Goal: Task Accomplishment & Management: Manage account settings

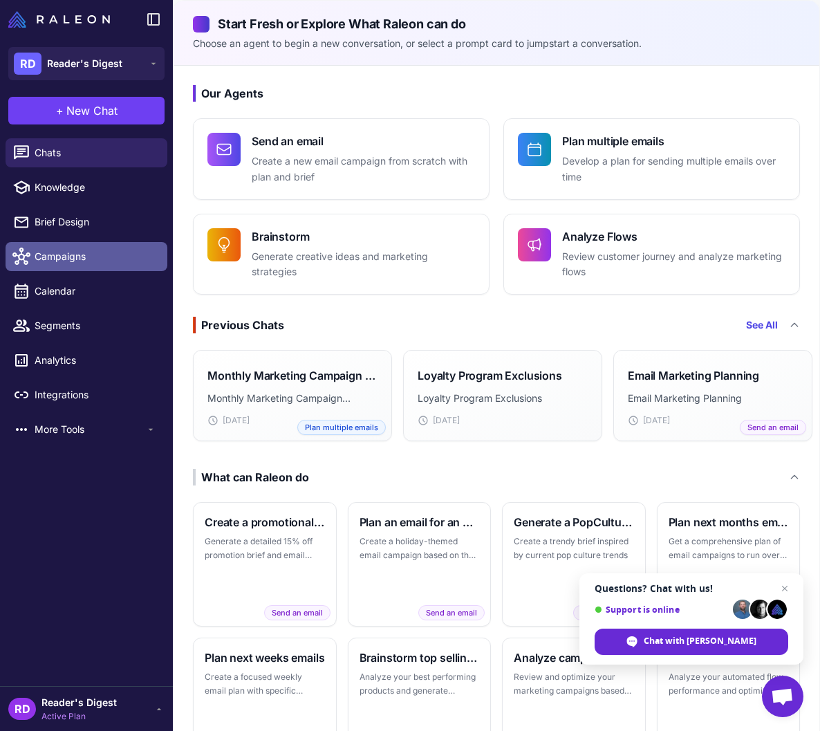
click at [78, 263] on span "Campaigns" at bounding box center [96, 256] width 122 height 15
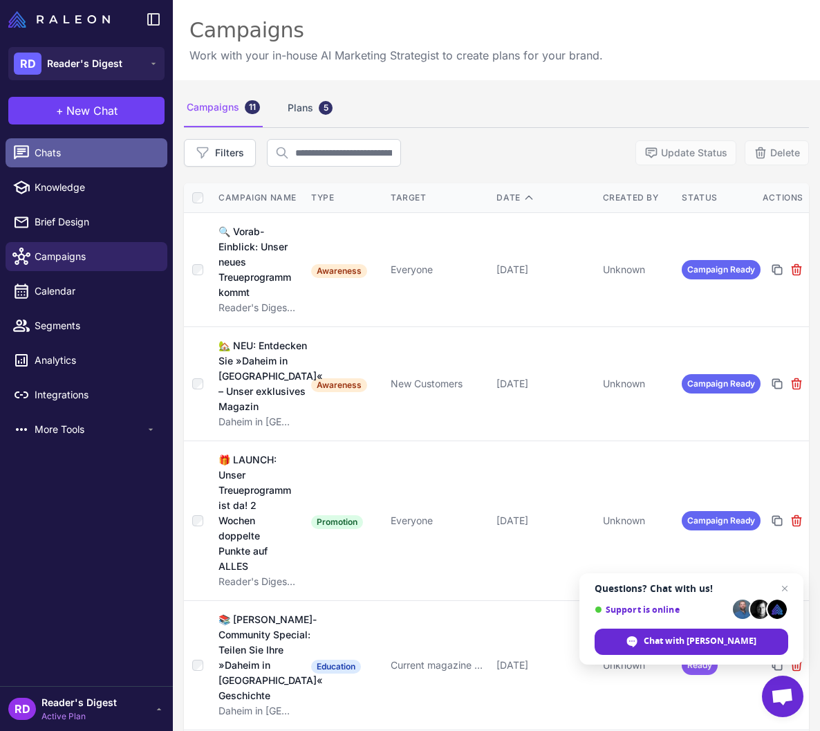
click at [81, 149] on span "Chats" at bounding box center [96, 152] width 122 height 15
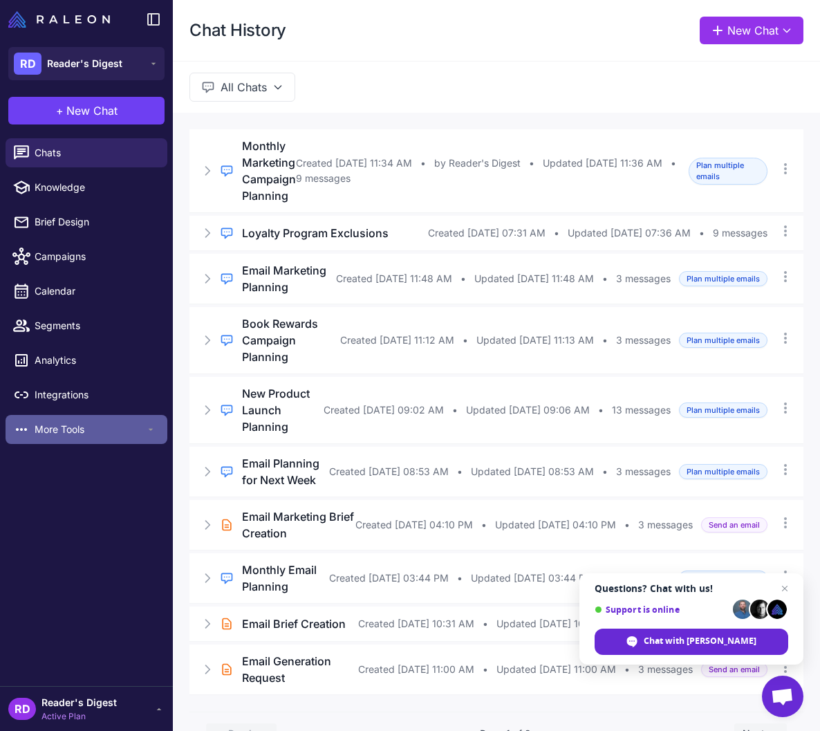
click at [66, 430] on span "More Tools" at bounding box center [90, 429] width 111 height 15
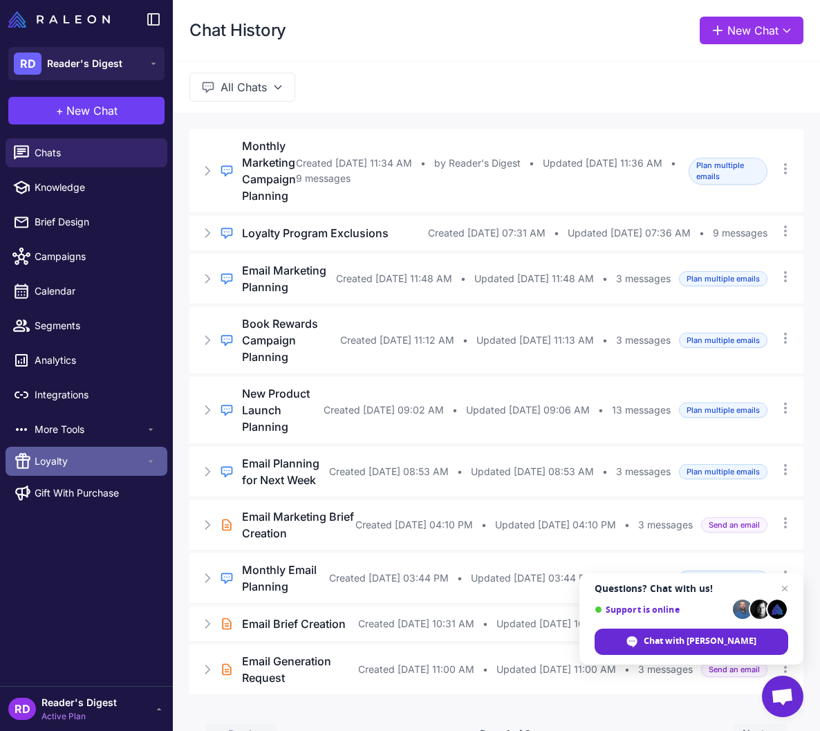
click at [86, 463] on span "Loyalty" at bounding box center [90, 461] width 111 height 15
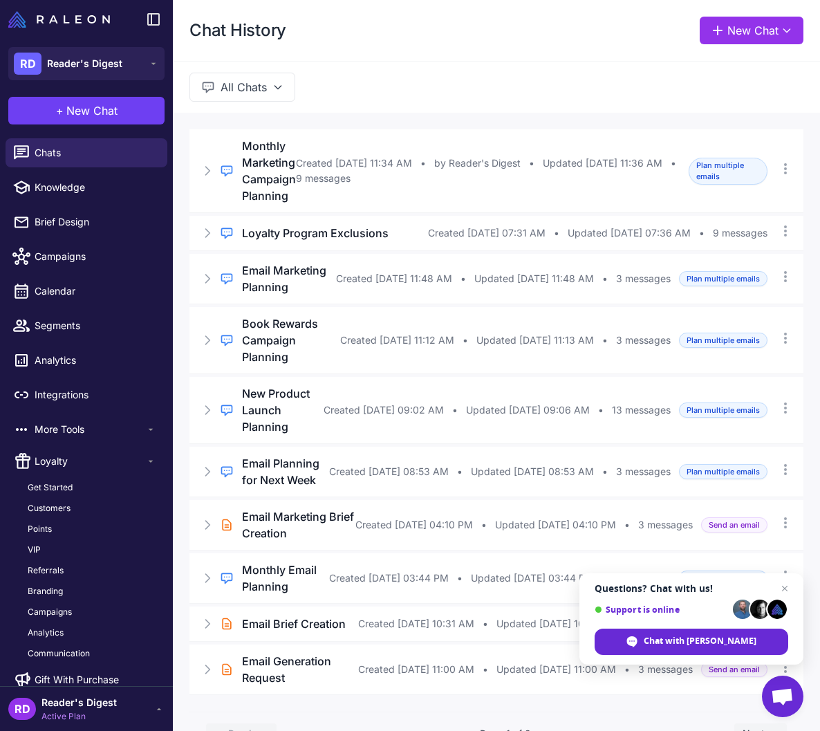
scroll to position [17, 0]
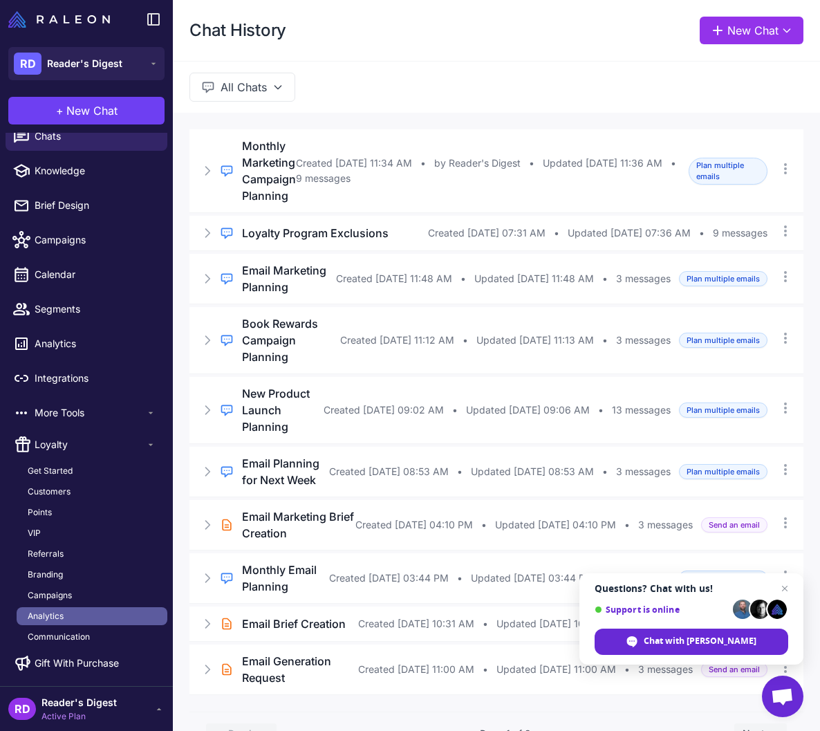
click at [83, 614] on link "Analytics" at bounding box center [92, 616] width 151 height 18
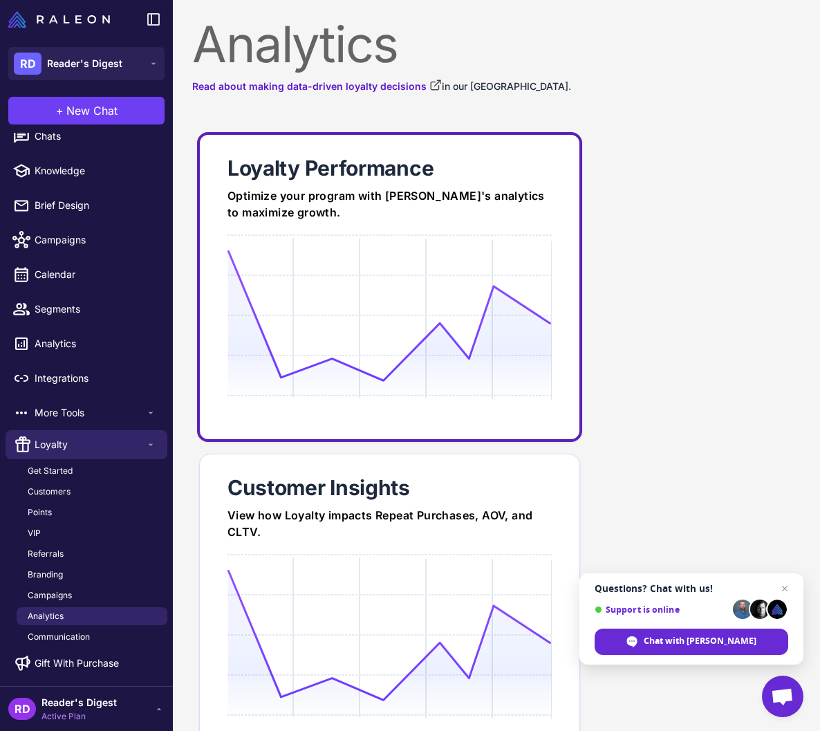
click at [379, 224] on link "Loyalty Performance Optimize your program with [PERSON_NAME]'s analytics to max…" at bounding box center [389, 287] width 385 height 310
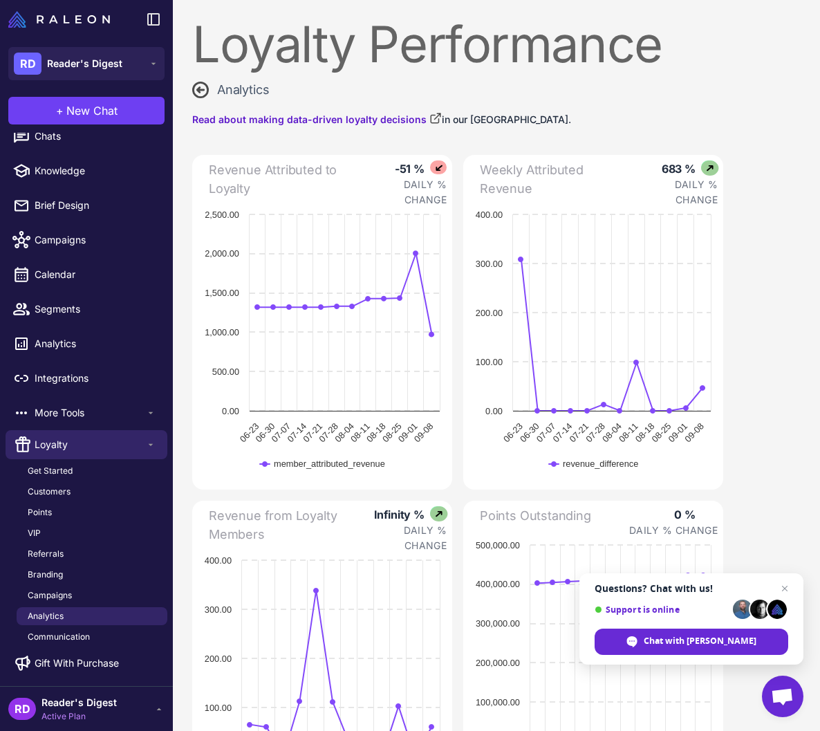
click at [193, 88] on icon at bounding box center [200, 89] width 15 height 15
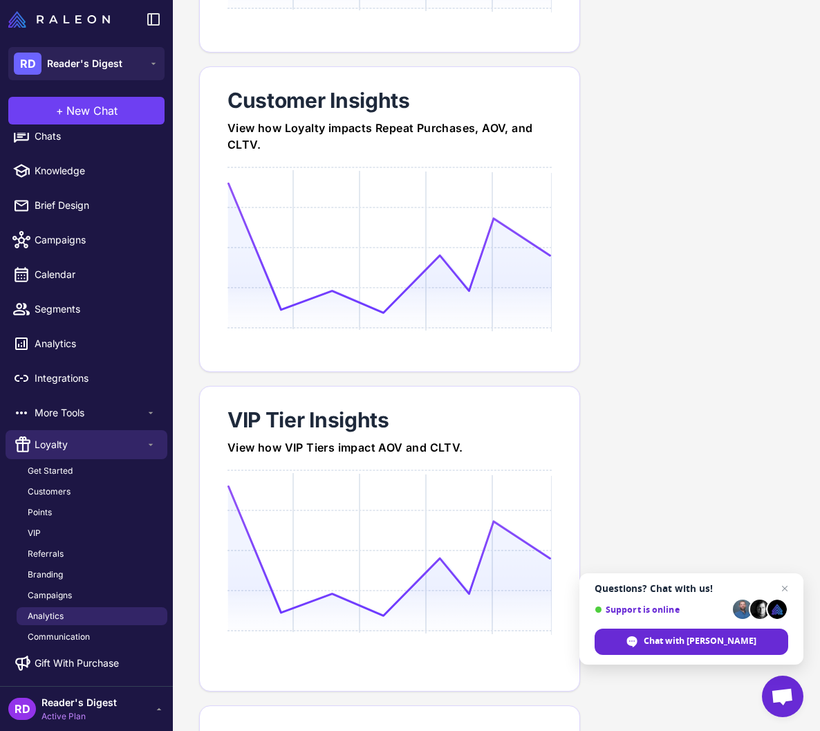
scroll to position [415, 0]
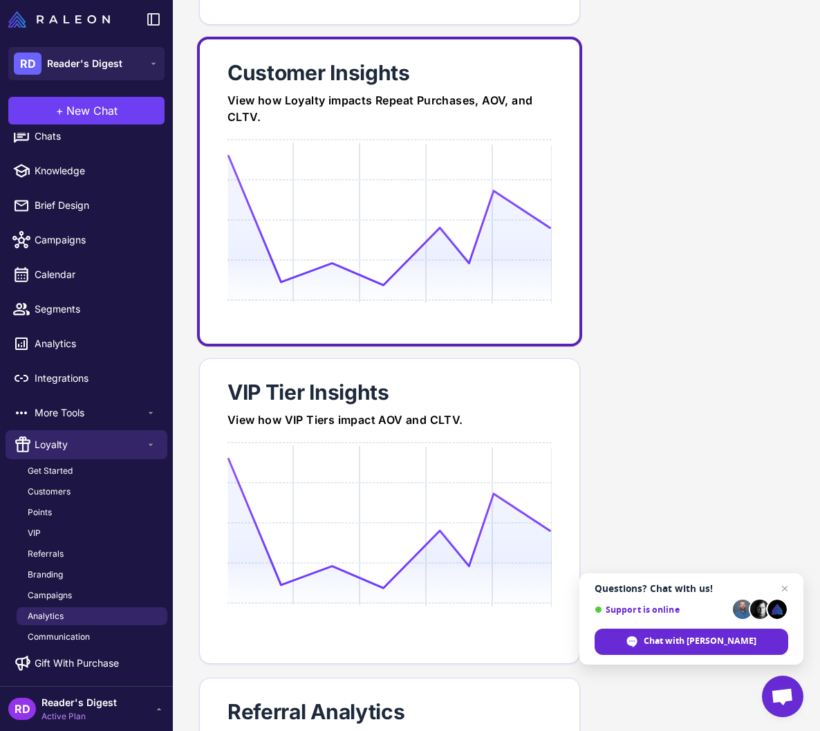
click at [422, 283] on icon at bounding box center [390, 220] width 324 height 132
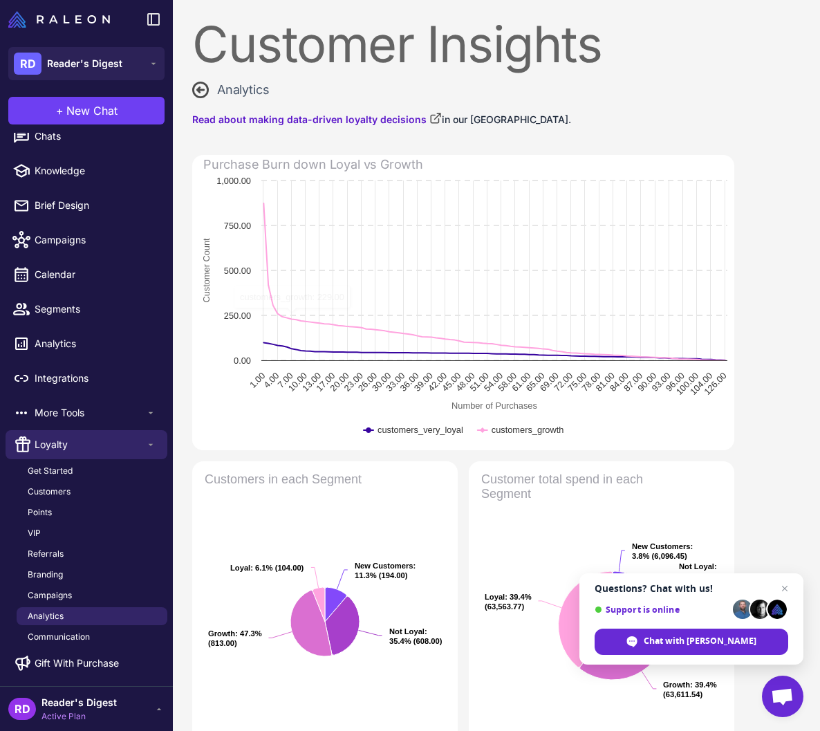
click at [225, 88] on span "Analytics" at bounding box center [243, 89] width 52 height 19
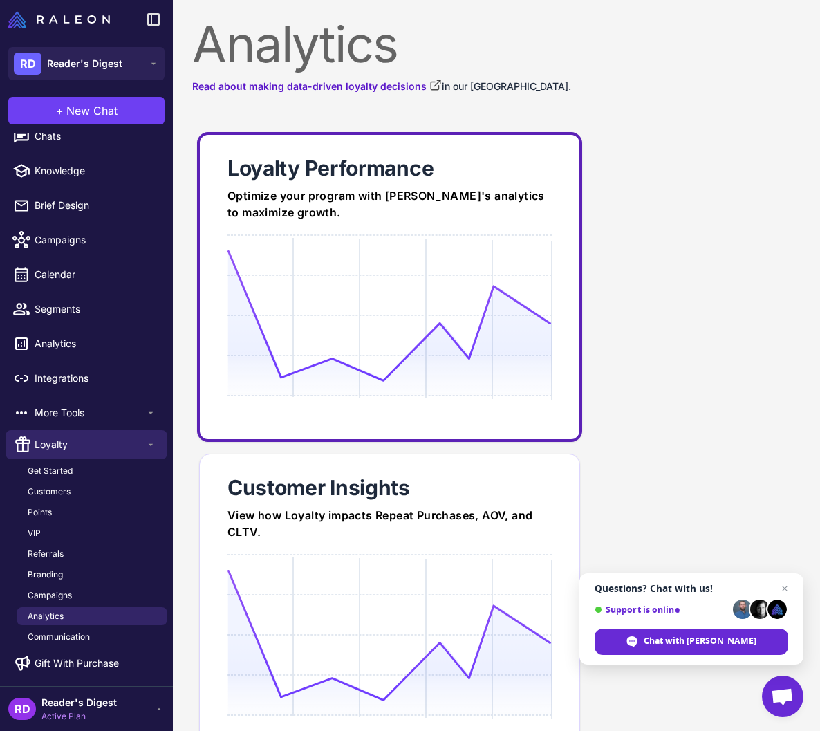
click at [446, 246] on div at bounding box center [390, 367] width 324 height 266
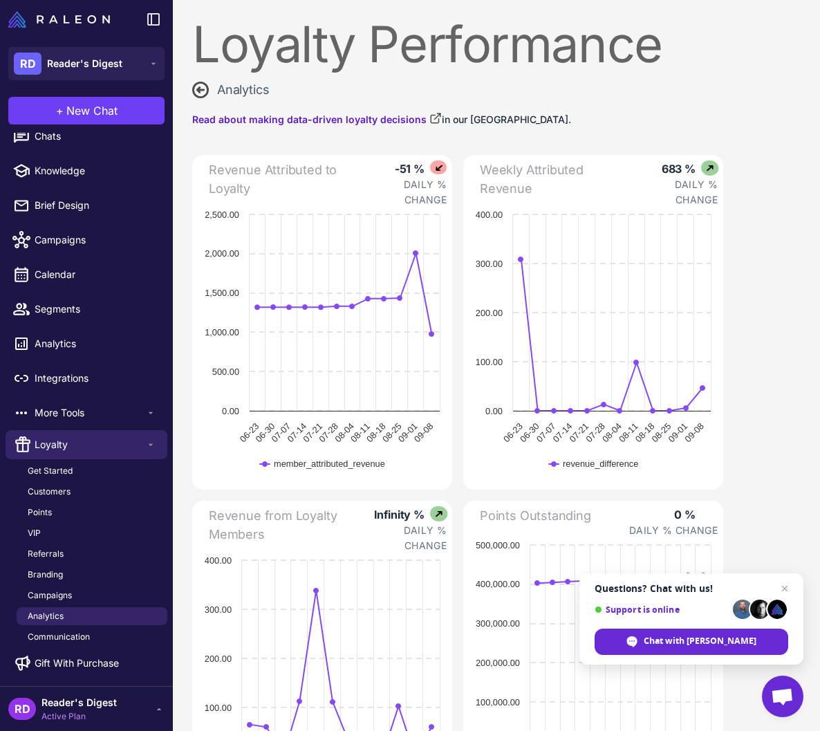
click at [234, 86] on span "Analytics" at bounding box center [243, 89] width 52 height 19
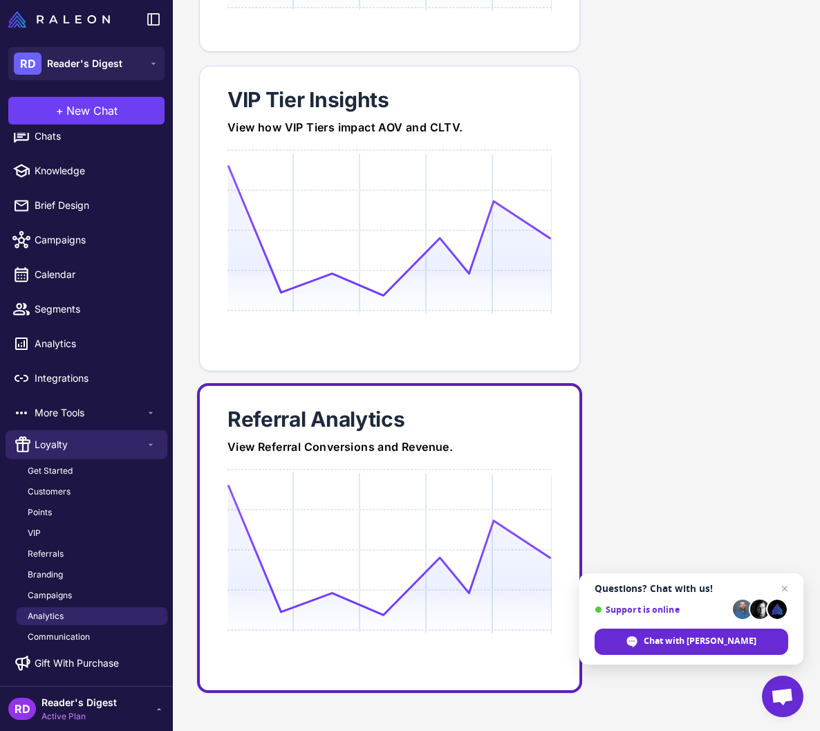
click at [373, 459] on link "Referral Analytics View Referral Conversions and Revenue." at bounding box center [389, 538] width 385 height 310
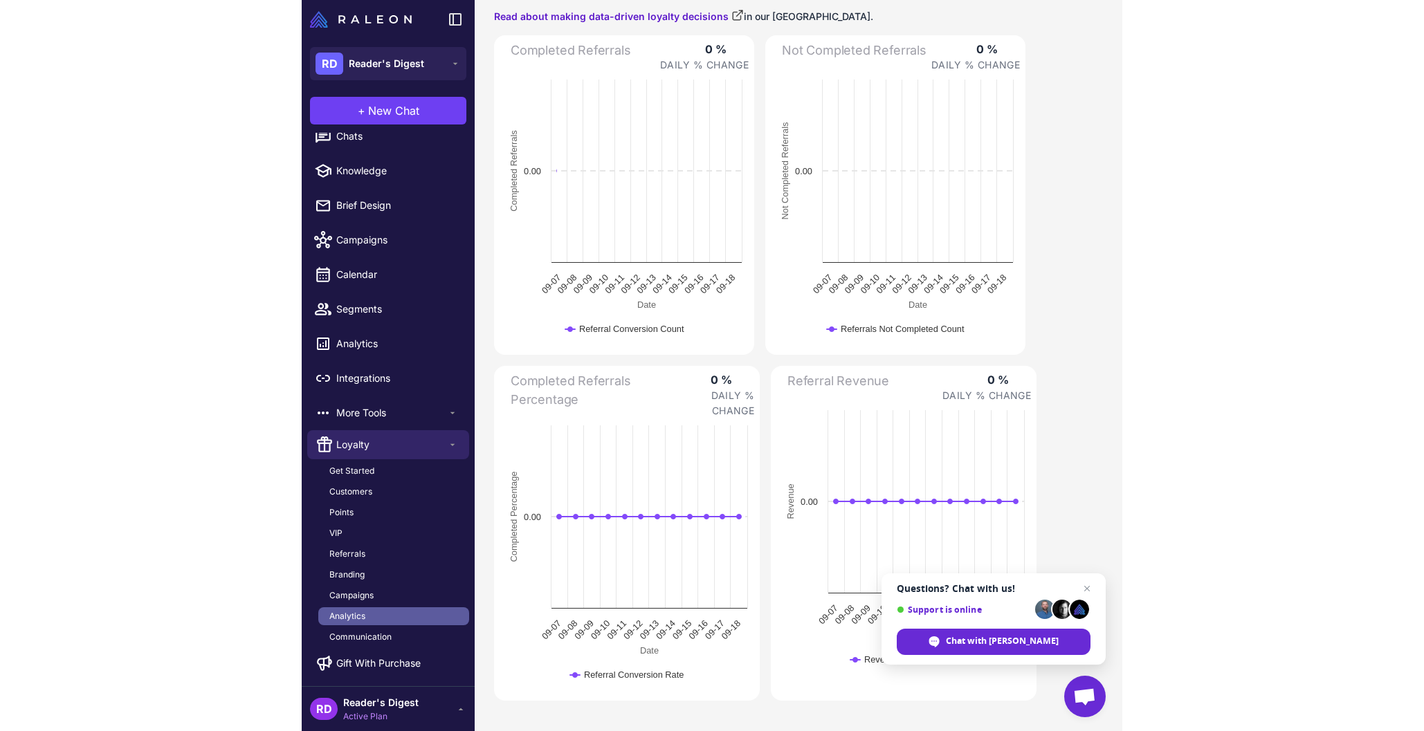
scroll to position [103, 0]
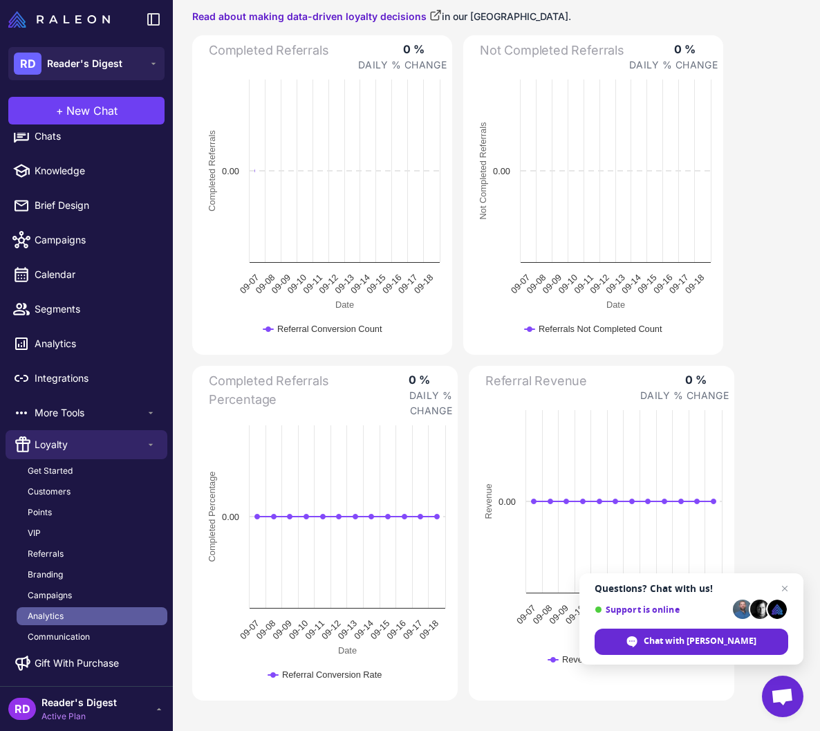
click at [84, 618] on link "Analytics" at bounding box center [92, 616] width 151 height 18
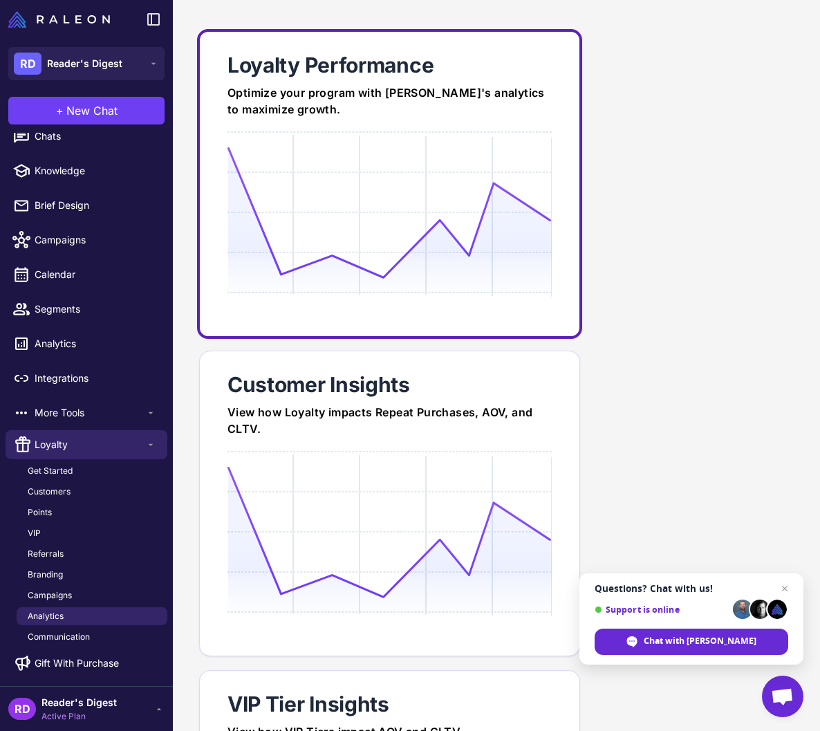
click at [464, 211] on icon at bounding box center [390, 213] width 324 height 132
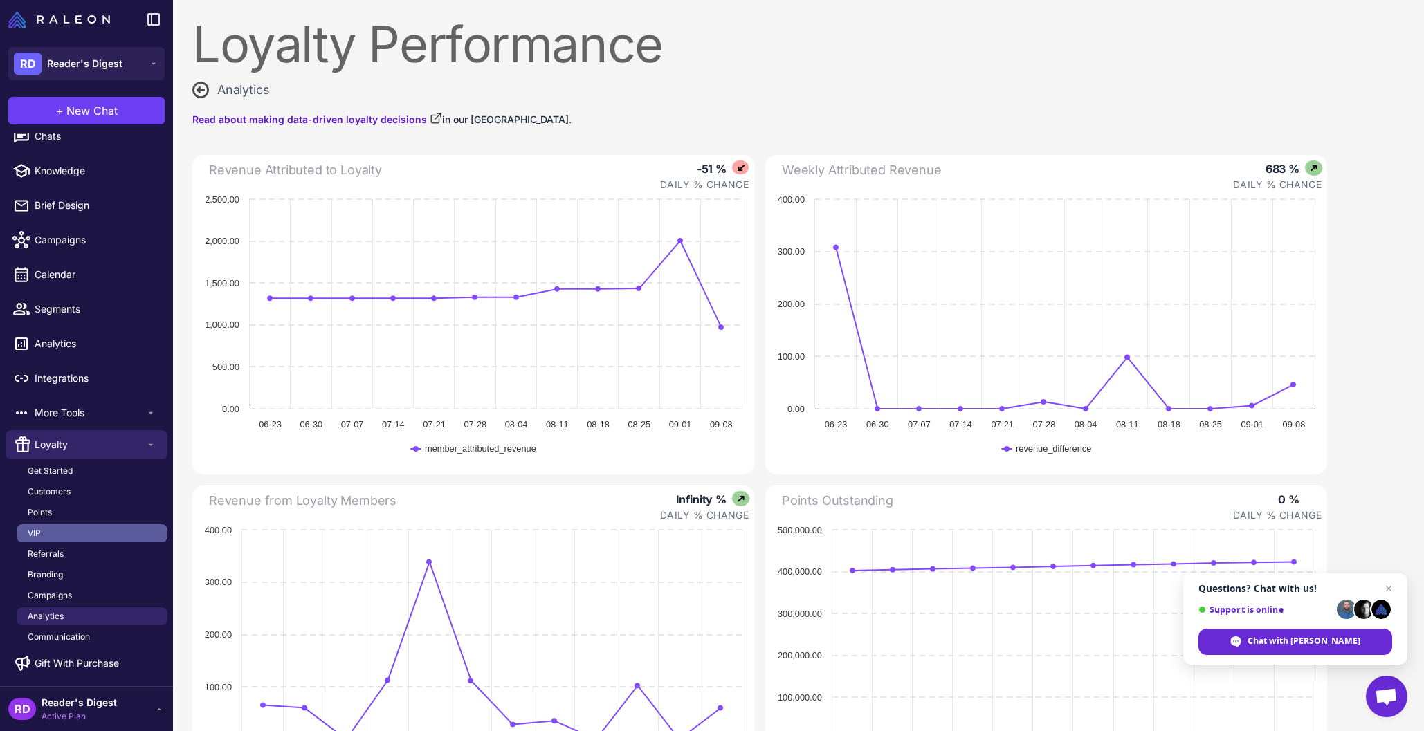
click at [78, 534] on link "VIP" at bounding box center [92, 533] width 151 height 18
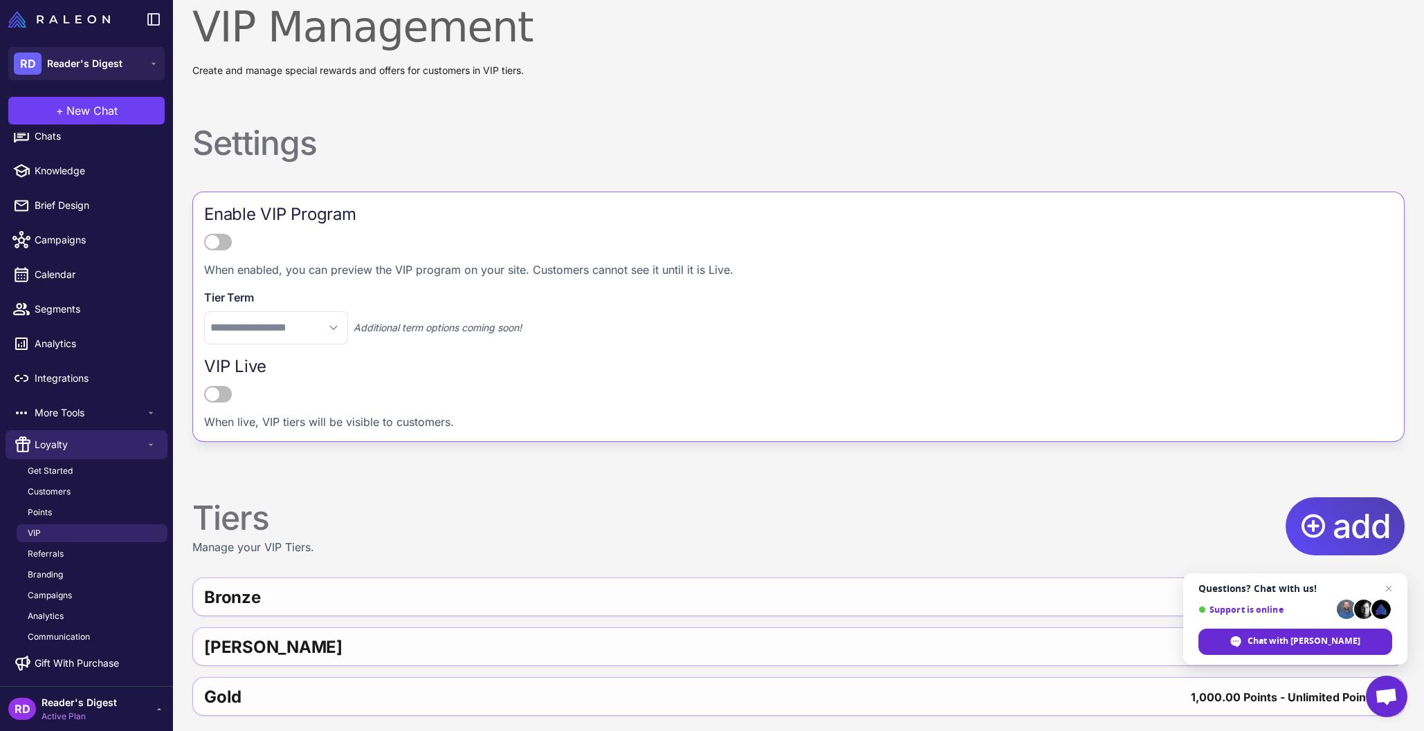
scroll to position [21, 0]
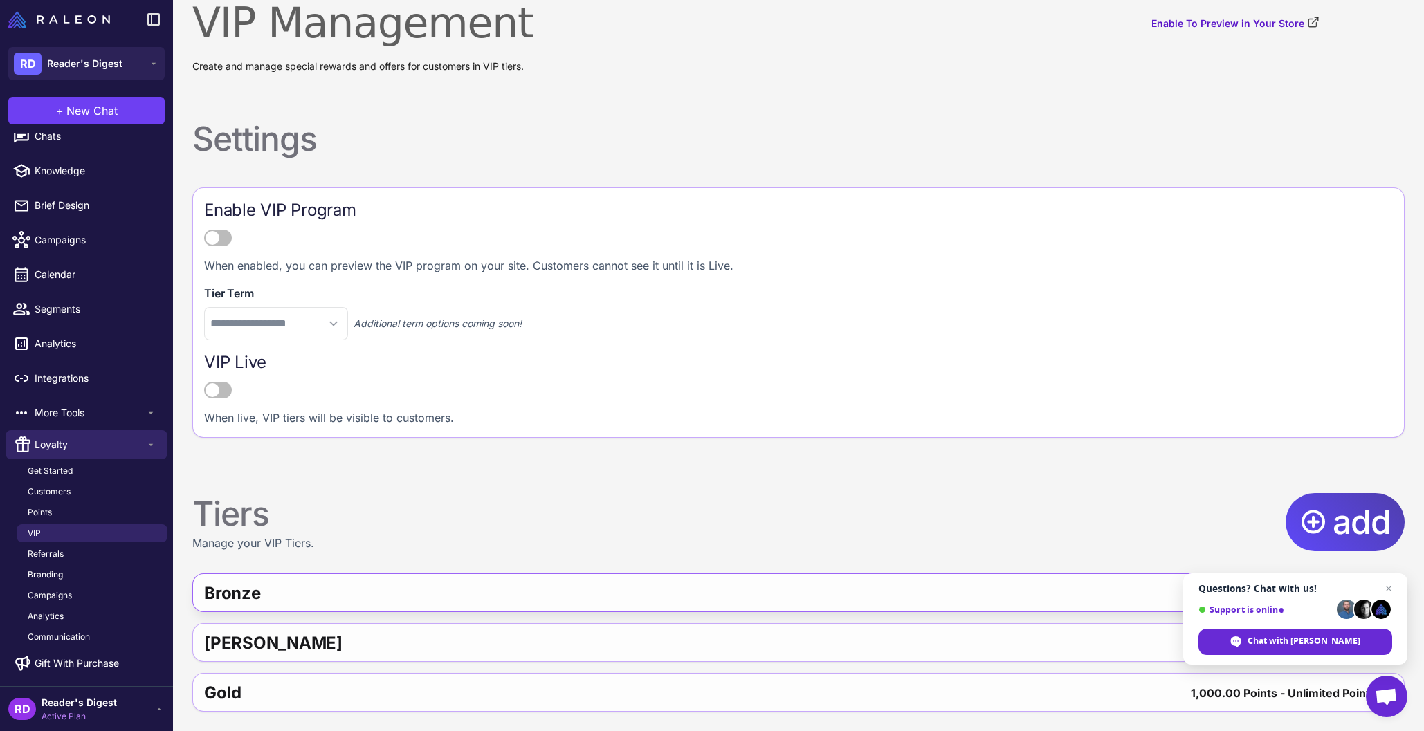
click at [347, 588] on div "Bronze" at bounding box center [478, 593] width 548 height 33
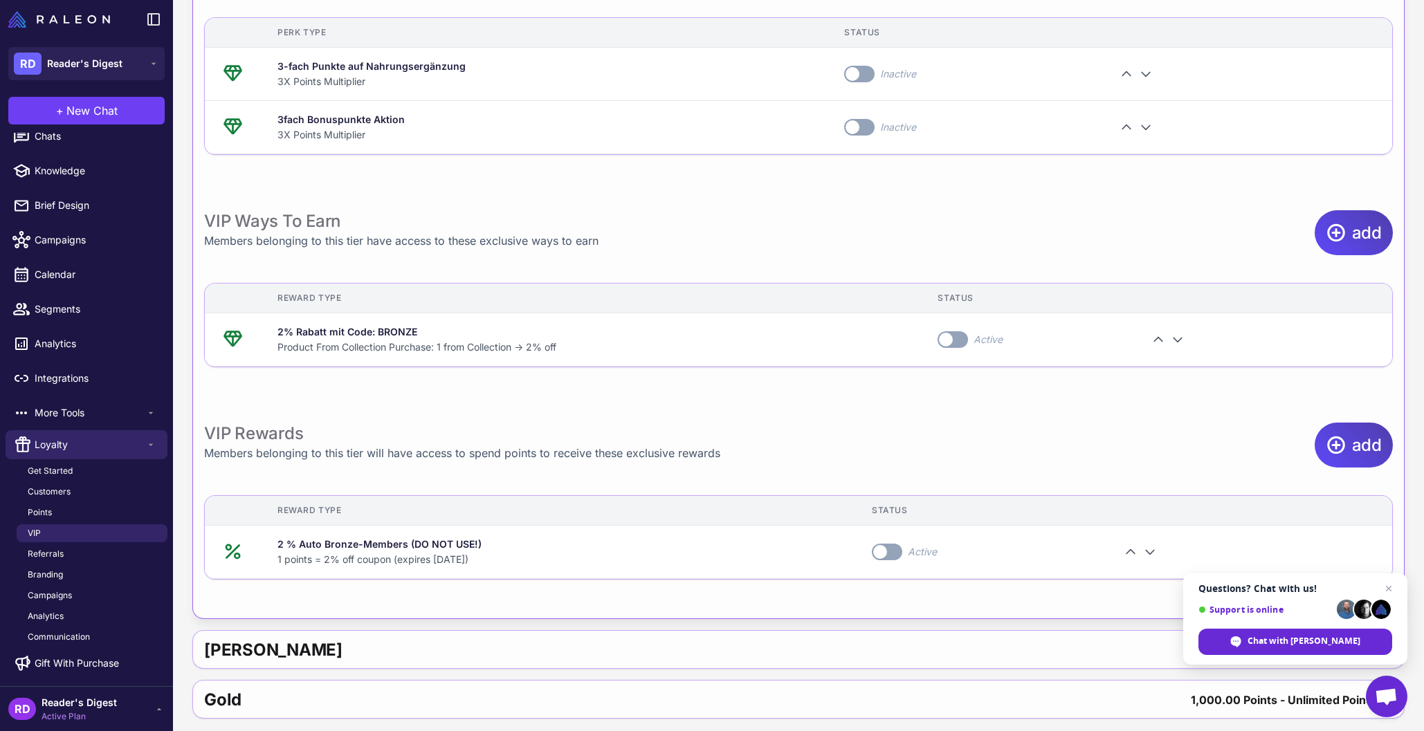
scroll to position [819, 0]
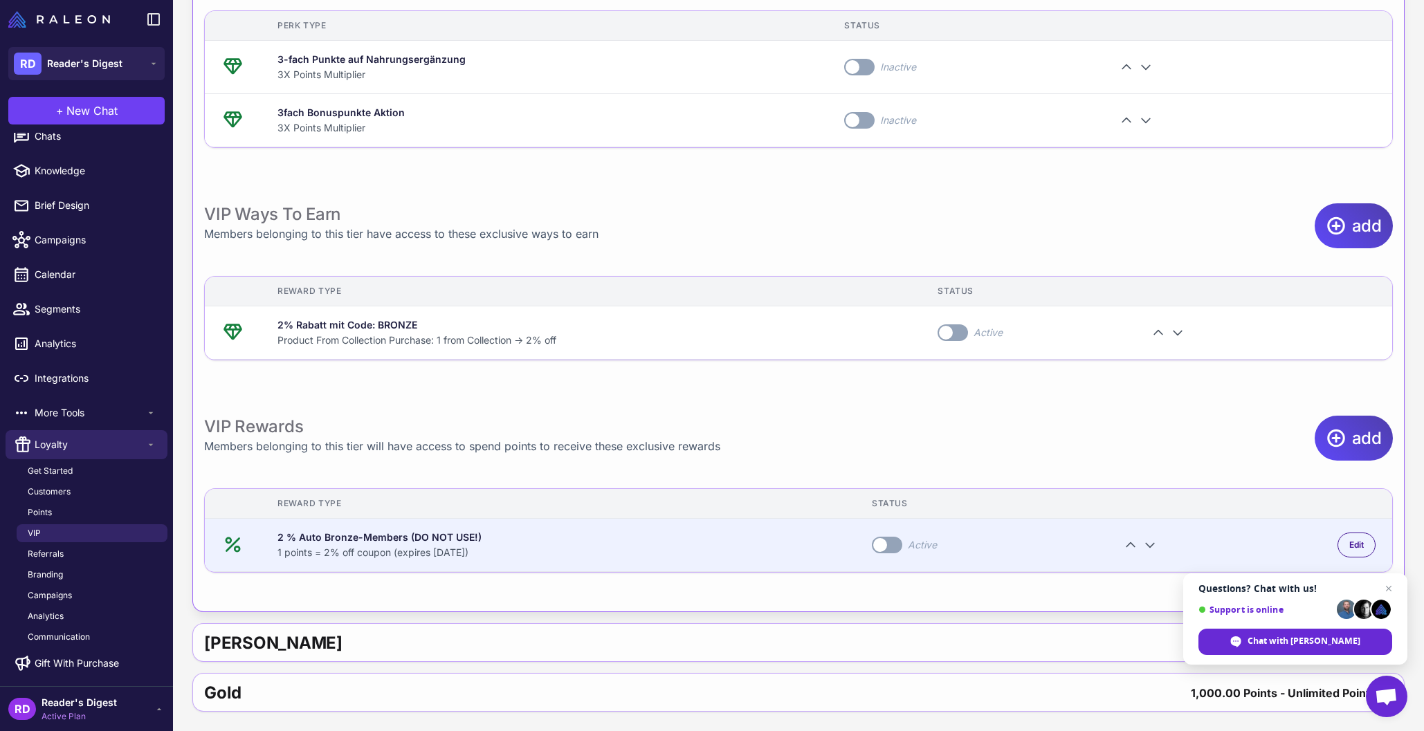
click at [619, 551] on div "1 points = 2% off coupon (expires [DATE])" at bounding box center [557, 552] width 561 height 15
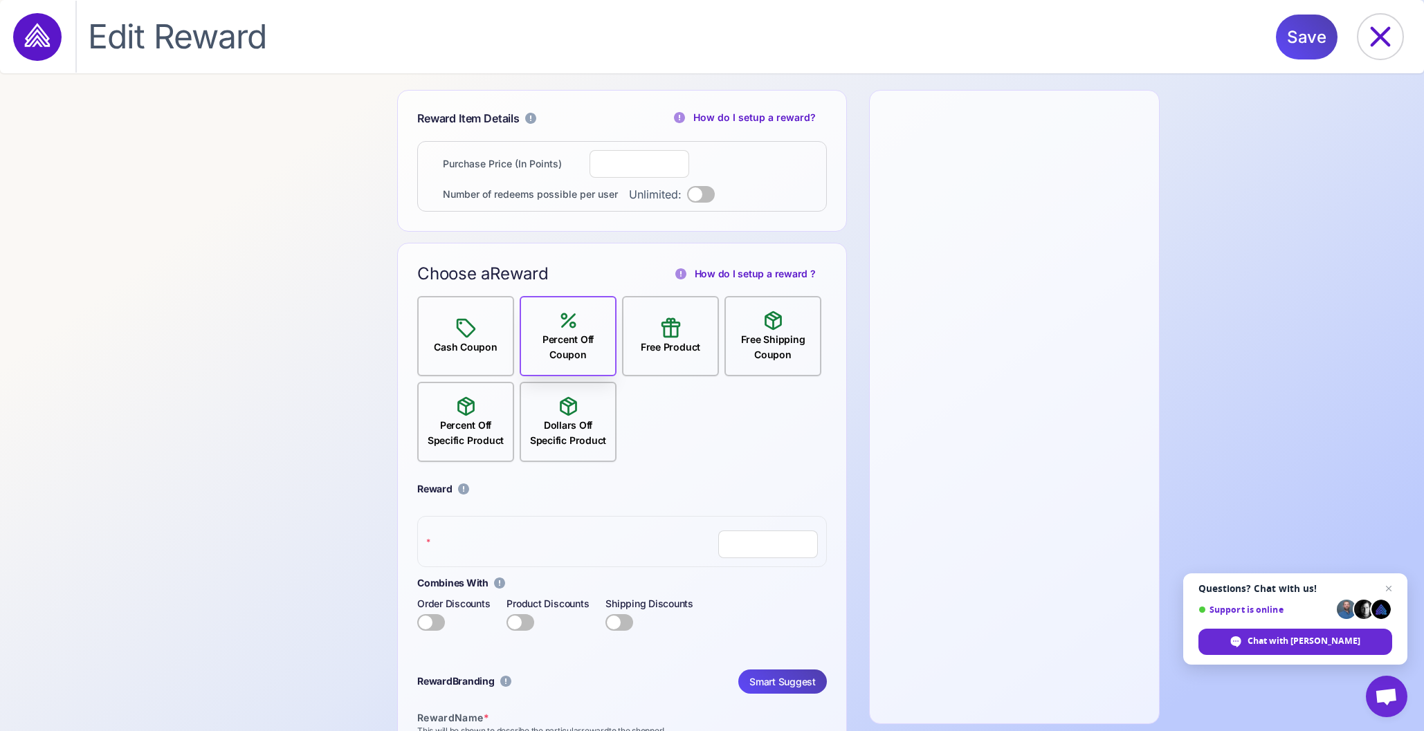
select select "**********"
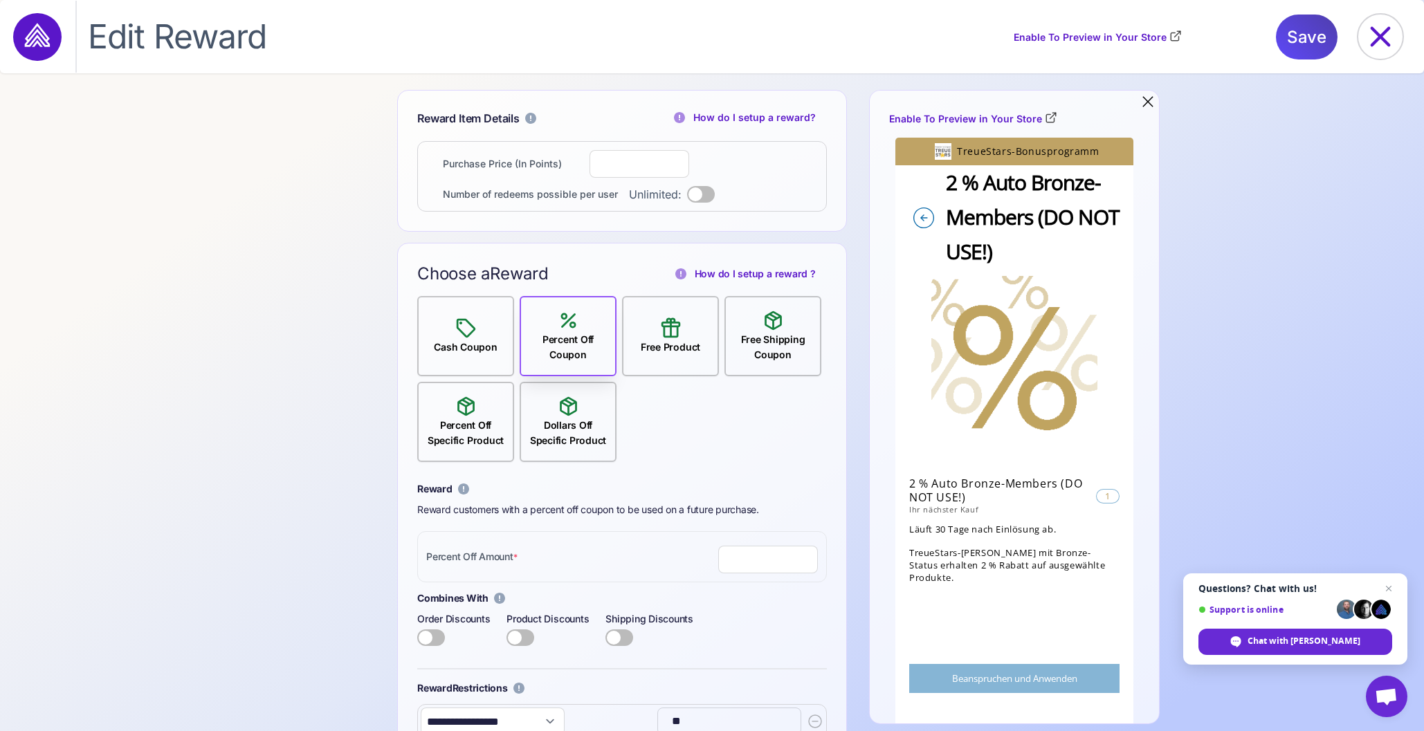
click at [477, 338] on div "Cash Coupon" at bounding box center [465, 336] width 74 height 38
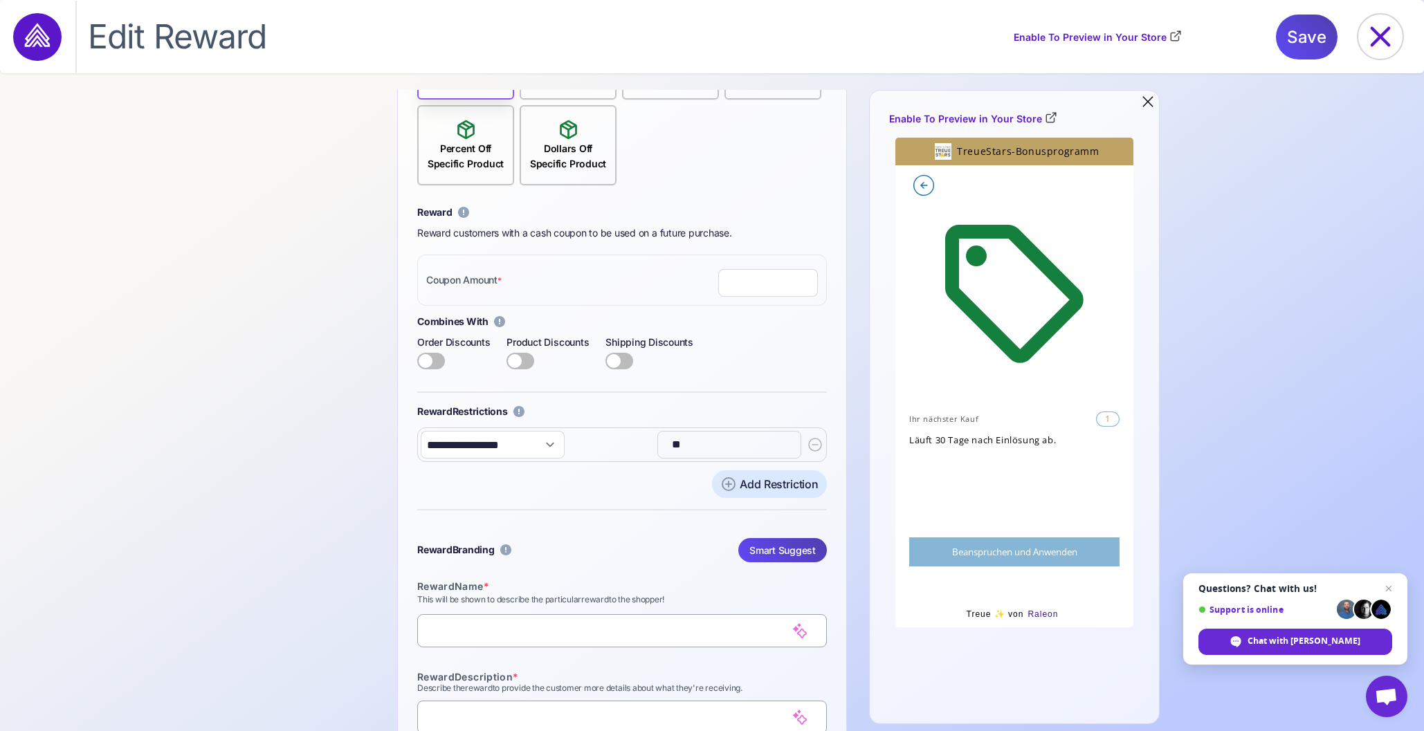
scroll to position [138, 0]
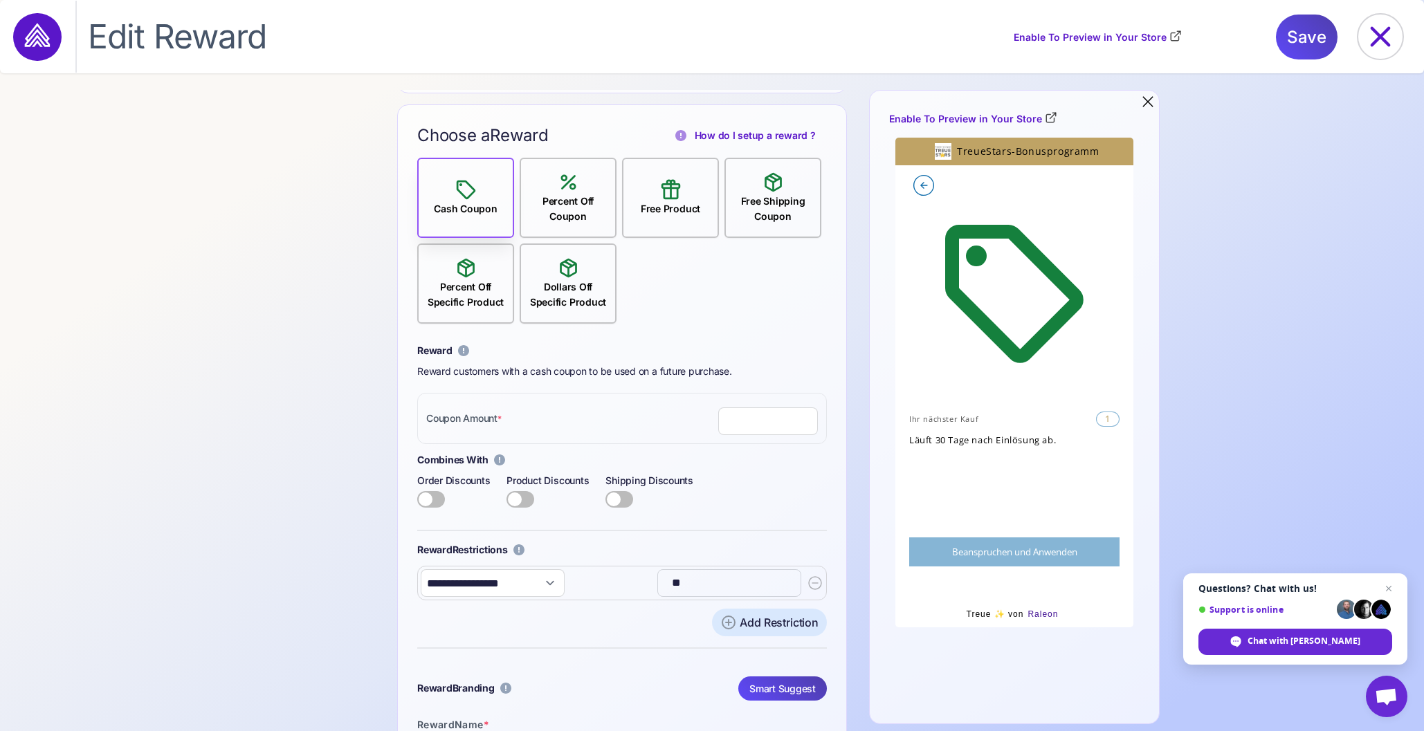
click at [557, 212] on div "Percent Off Coupon" at bounding box center [568, 209] width 94 height 30
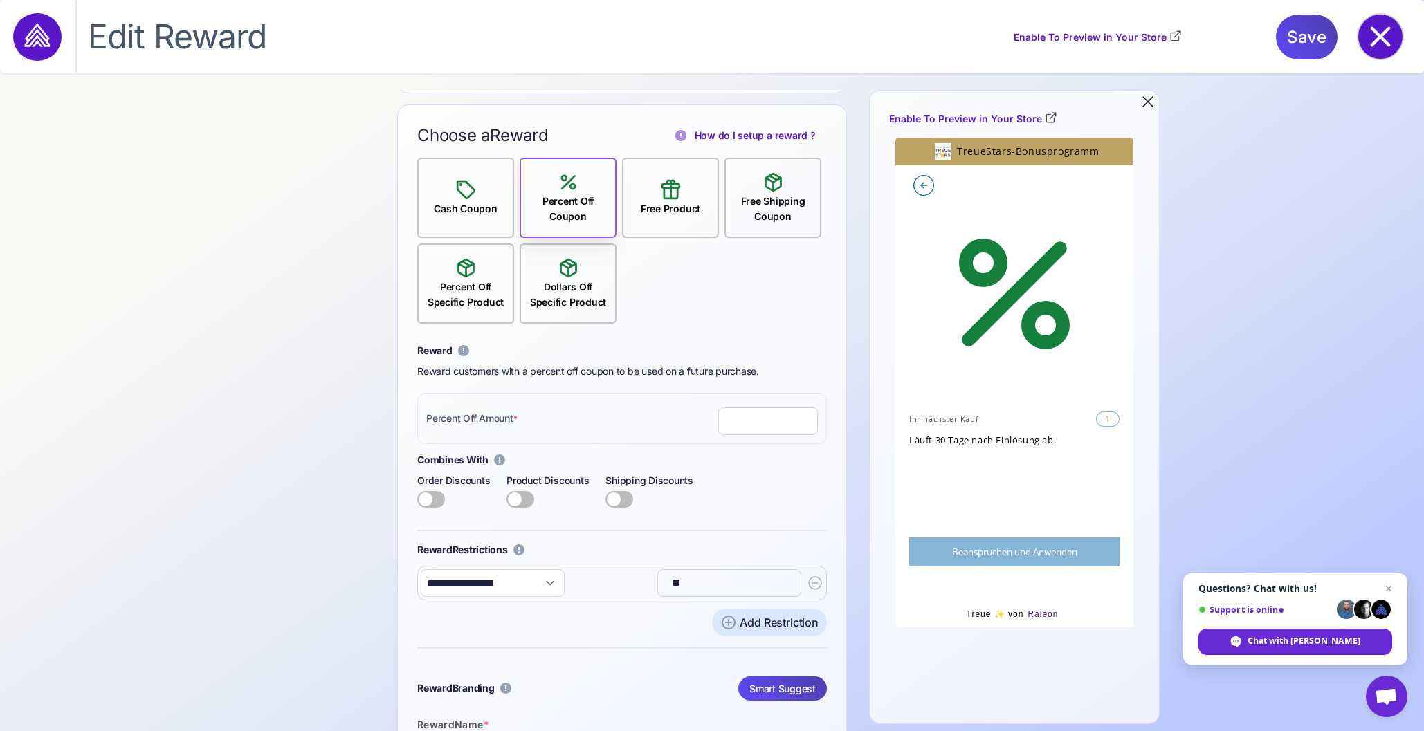
click at [820, 38] on icon at bounding box center [1380, 37] width 20 height 20
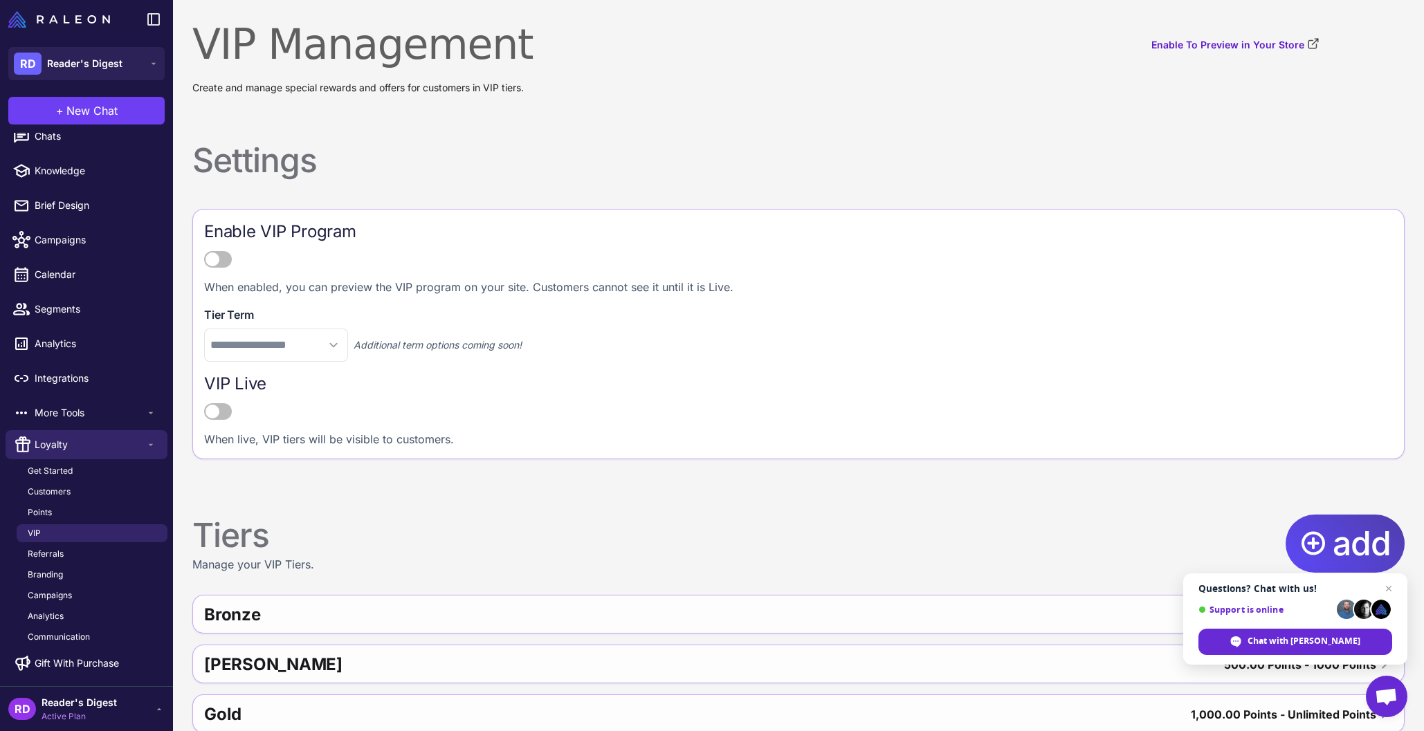
scroll to position [21, 0]
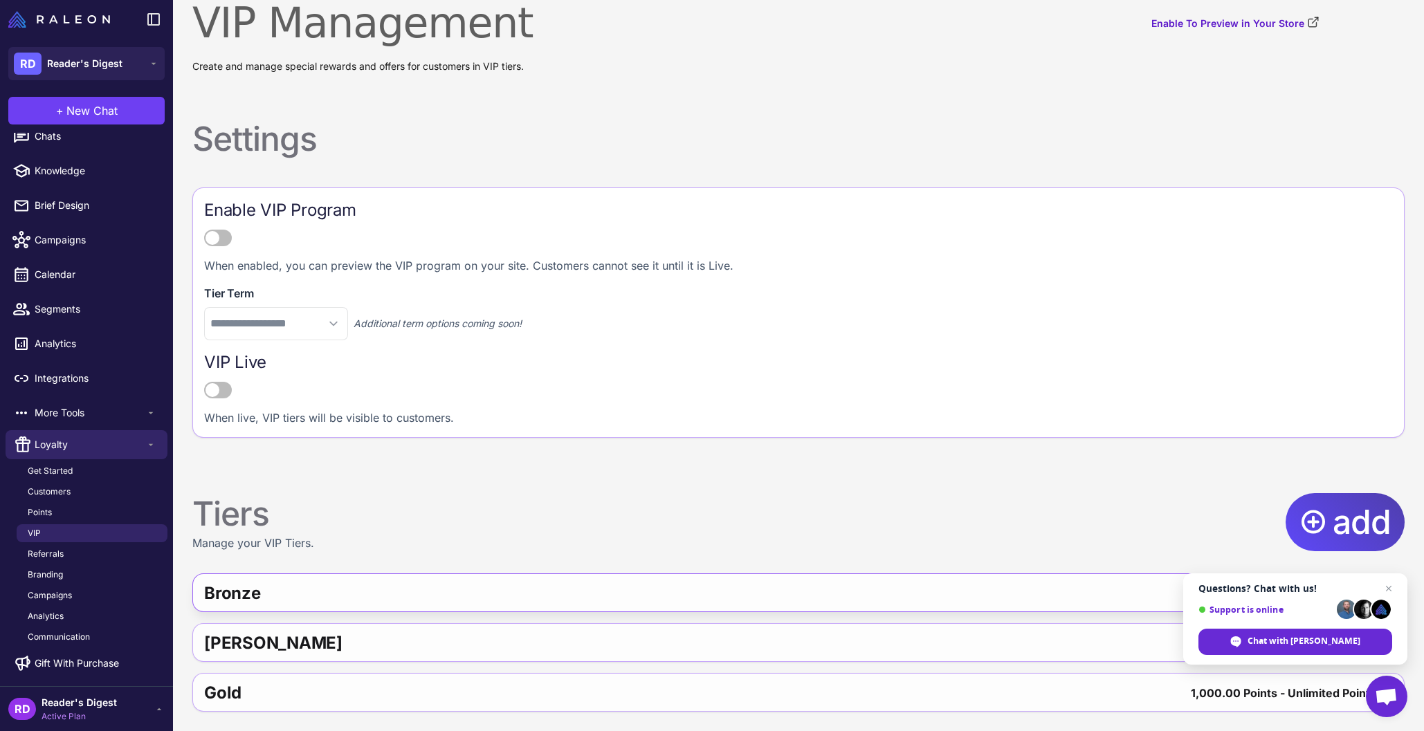
click at [697, 587] on div "Bronze" at bounding box center [478, 593] width 548 height 33
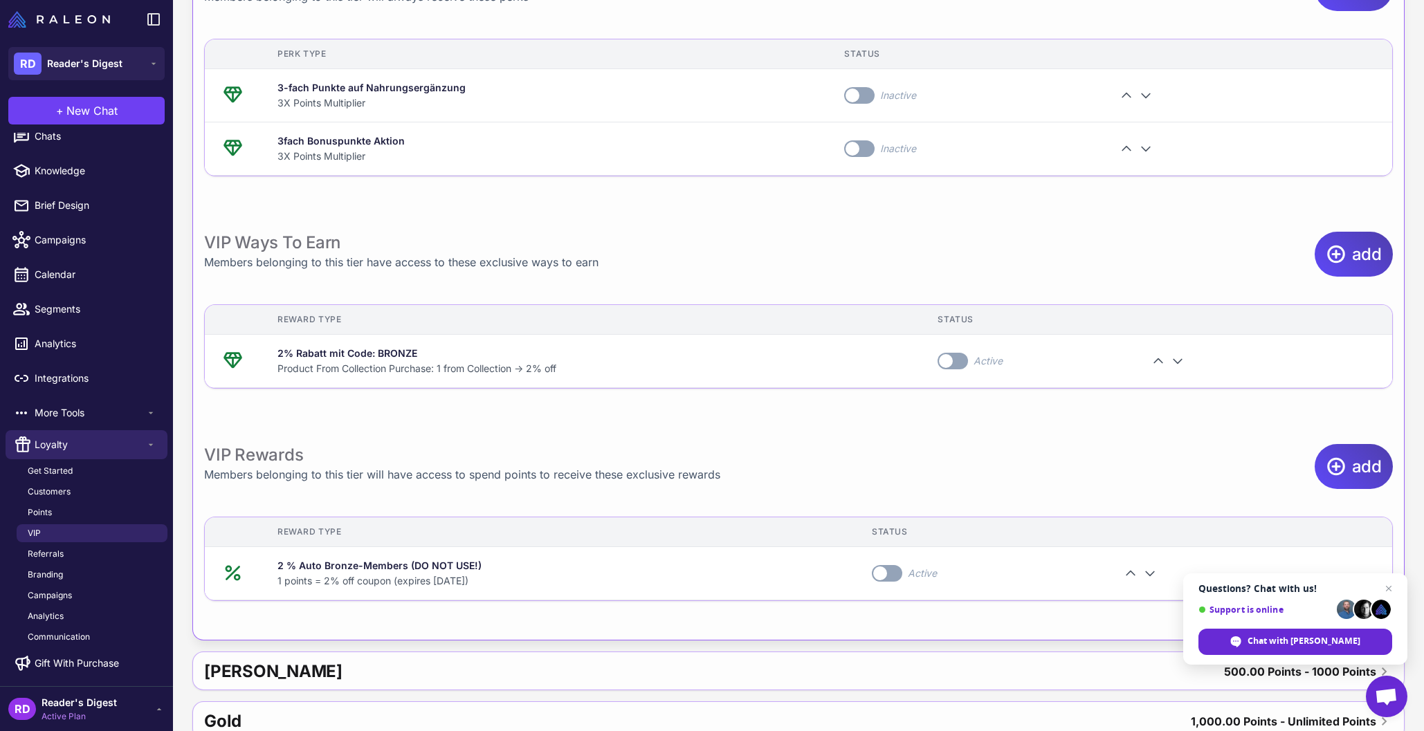
scroll to position [819, 0]
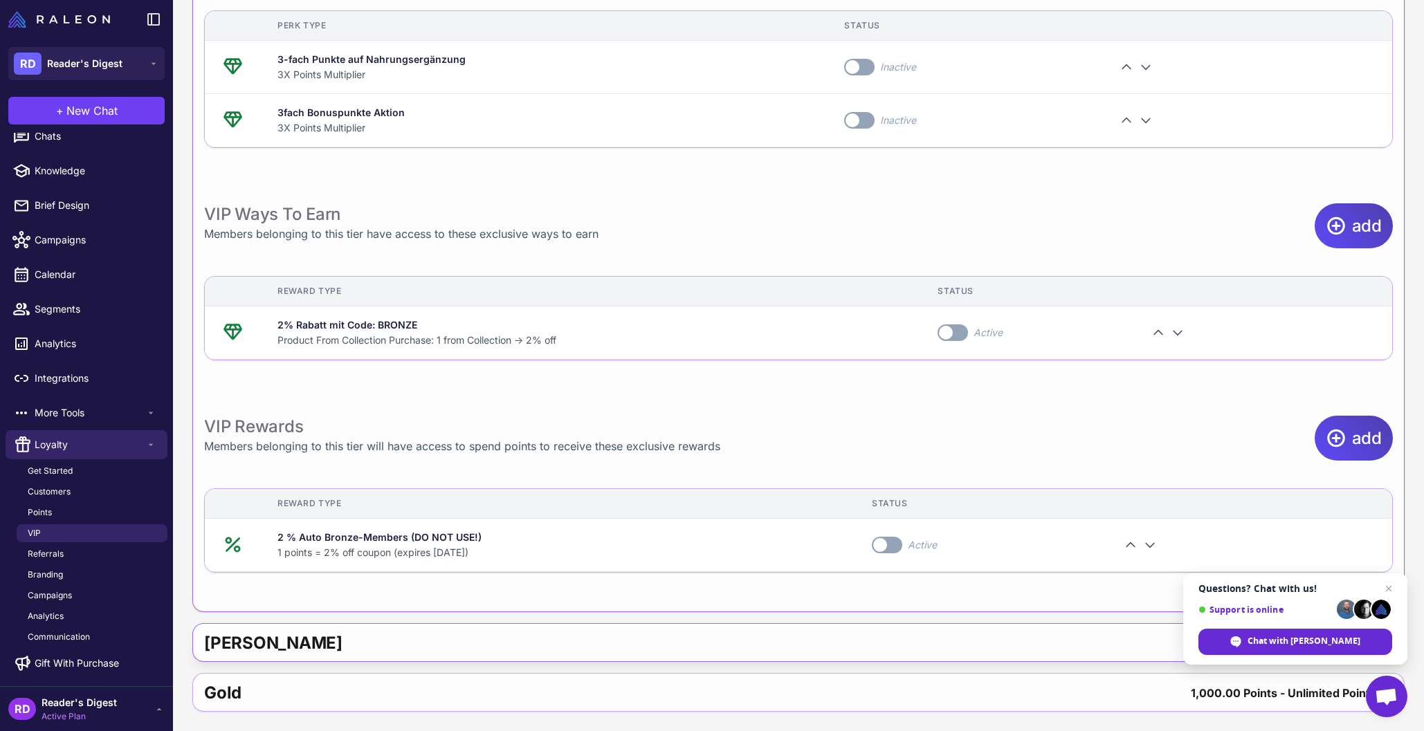
click at [771, 650] on div "[PERSON_NAME] 500.00 Points - 1000 Points" at bounding box center [798, 643] width 1211 height 39
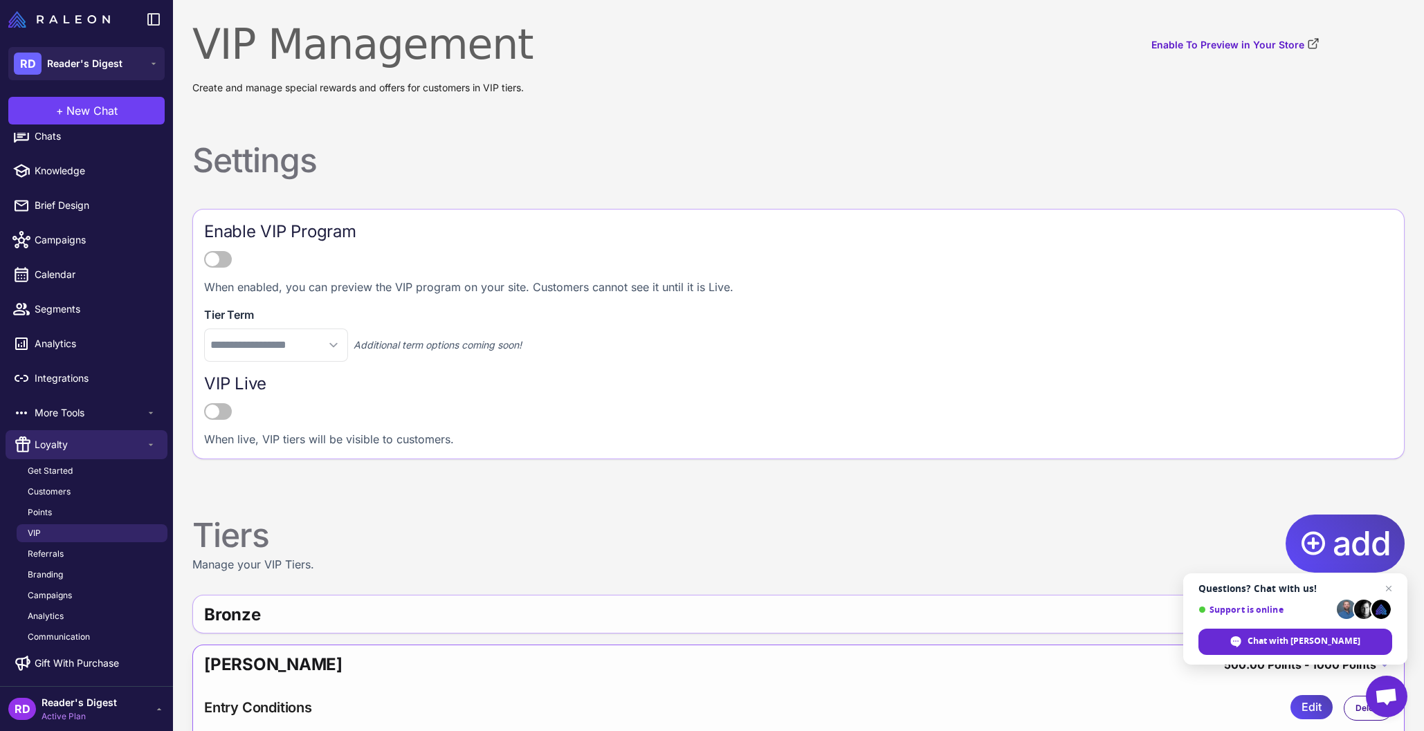
scroll to position [665, 0]
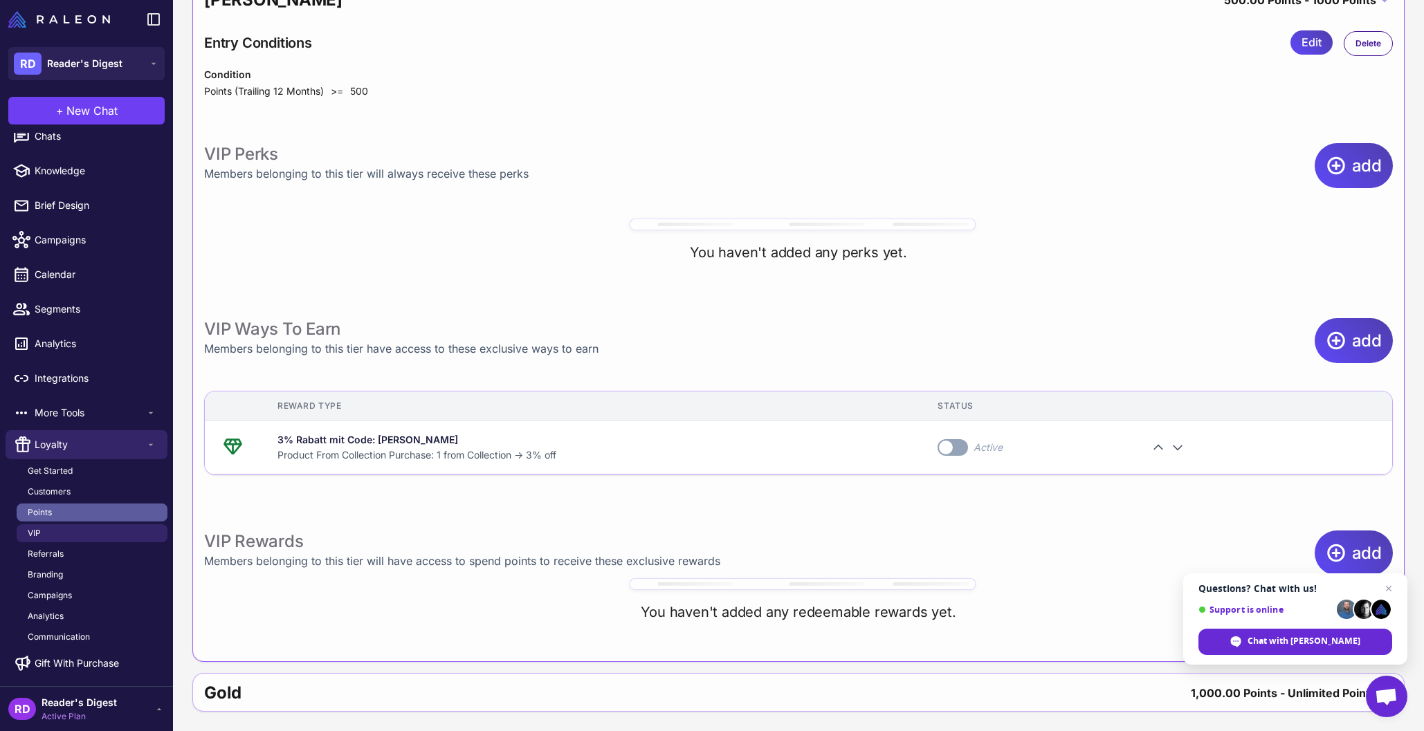
click at [73, 506] on link "Points" at bounding box center [92, 513] width 151 height 18
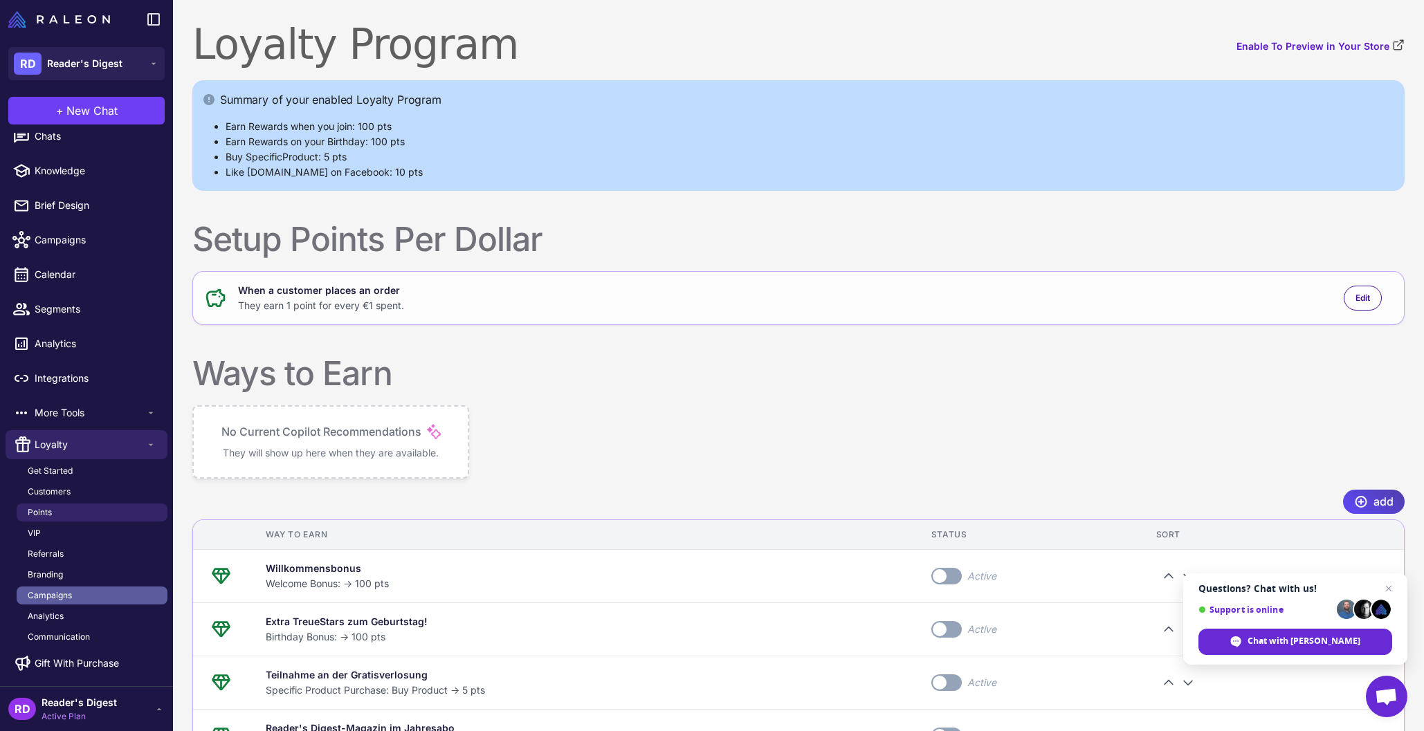
click at [91, 593] on link "Campaigns" at bounding box center [92, 596] width 151 height 18
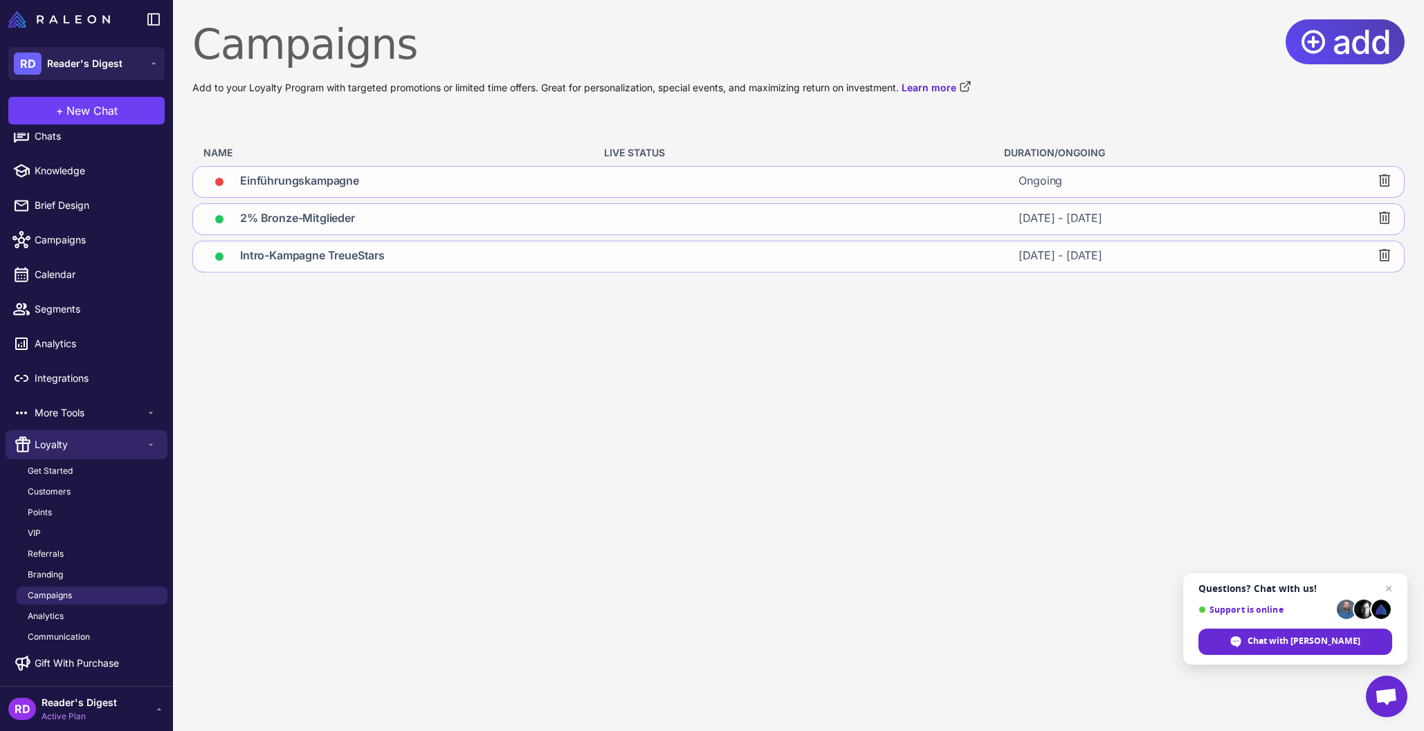
click at [295, 300] on content "Campaigns Add to your Loyalty Program with targeted promotions or limited time …" at bounding box center [798, 365] width 1251 height 731
click at [820, 412] on content "Campaigns Add to your Loyalty Program with targeted promotions or limited time …" at bounding box center [798, 365] width 1251 height 731
